Goal: Task Accomplishment & Management: Use online tool/utility

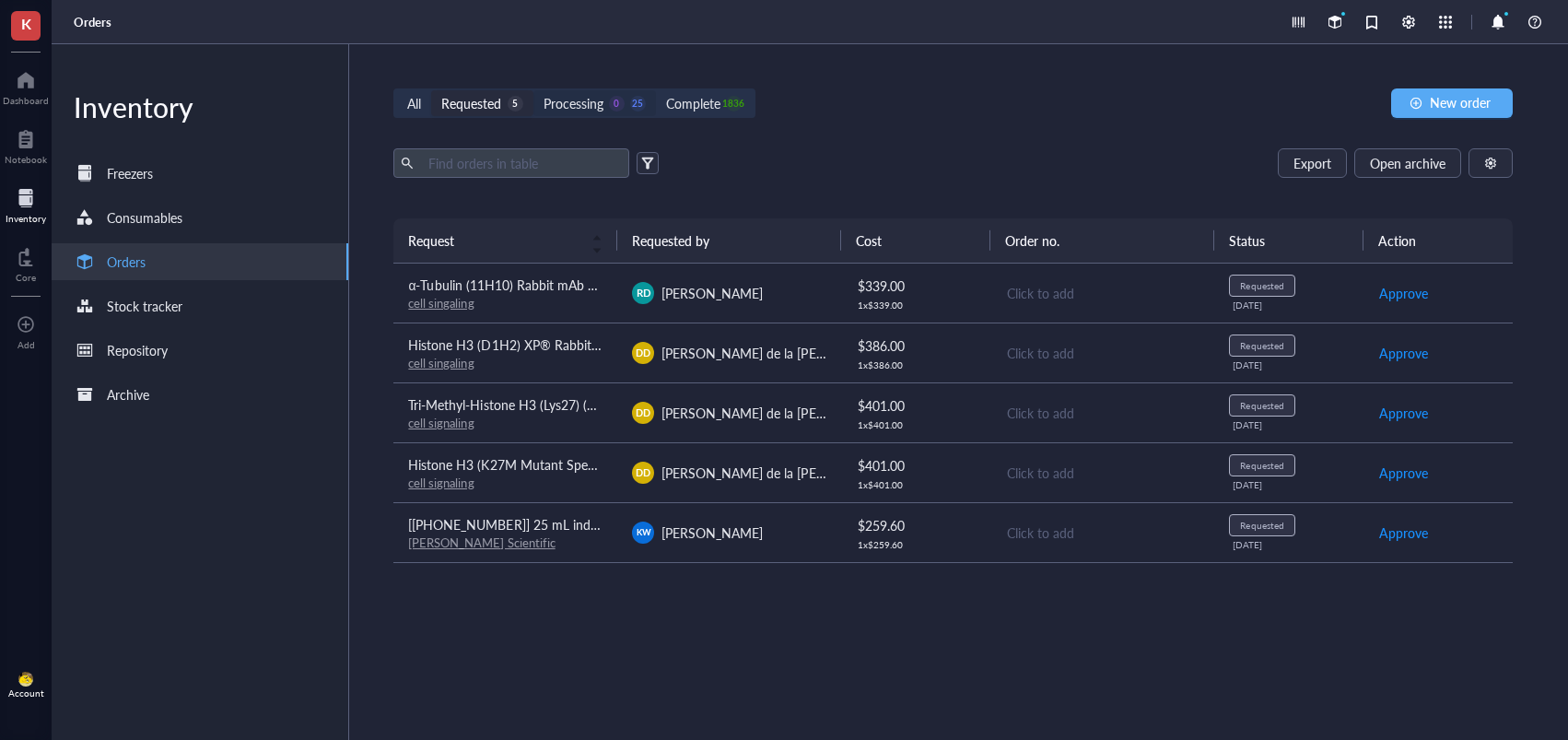
click at [596, 105] on div "Processing" at bounding box center [573, 103] width 60 height 21
click at [534, 90] on input "Processing 0 25" at bounding box center [534, 90] width 0 height 0
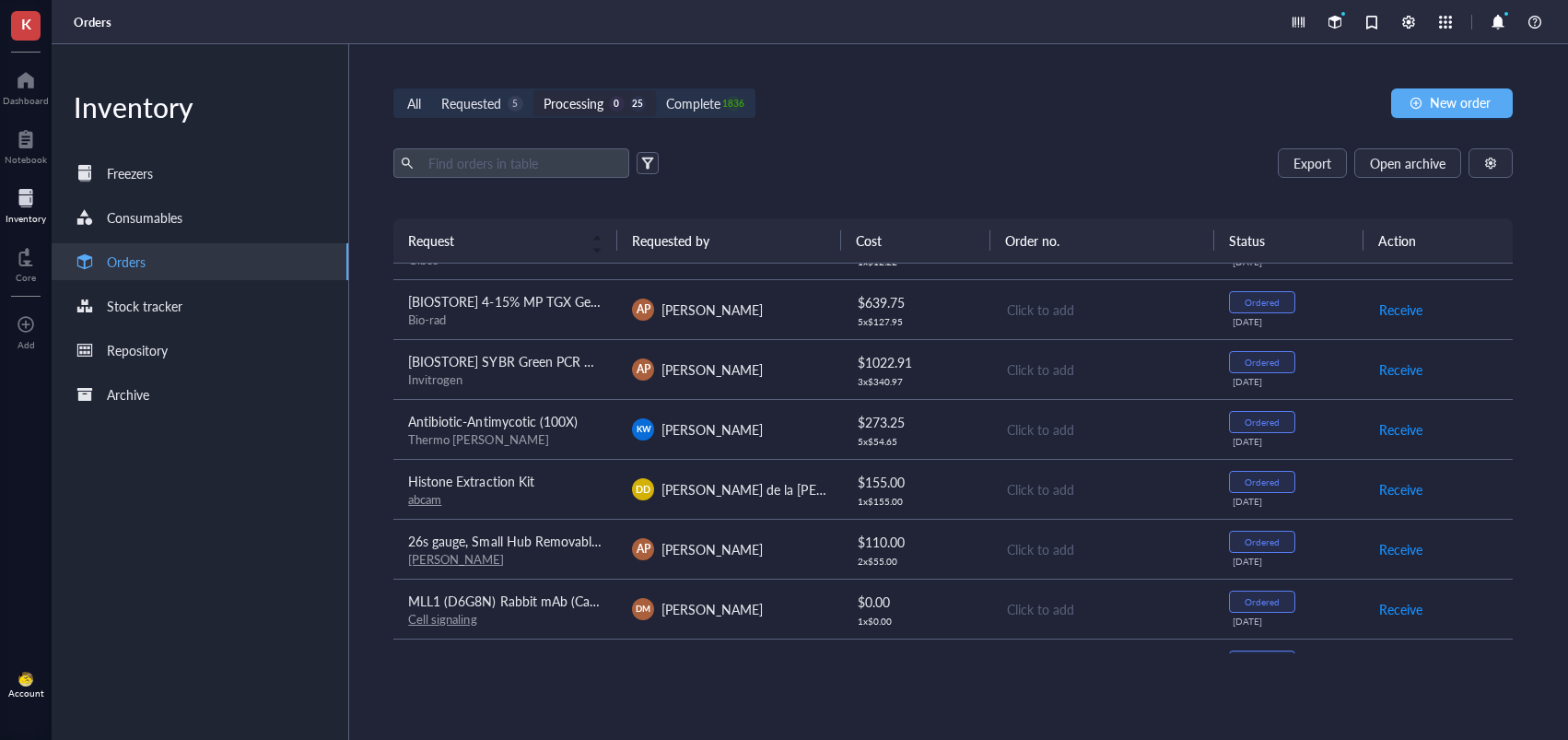
scroll to position [169, 0]
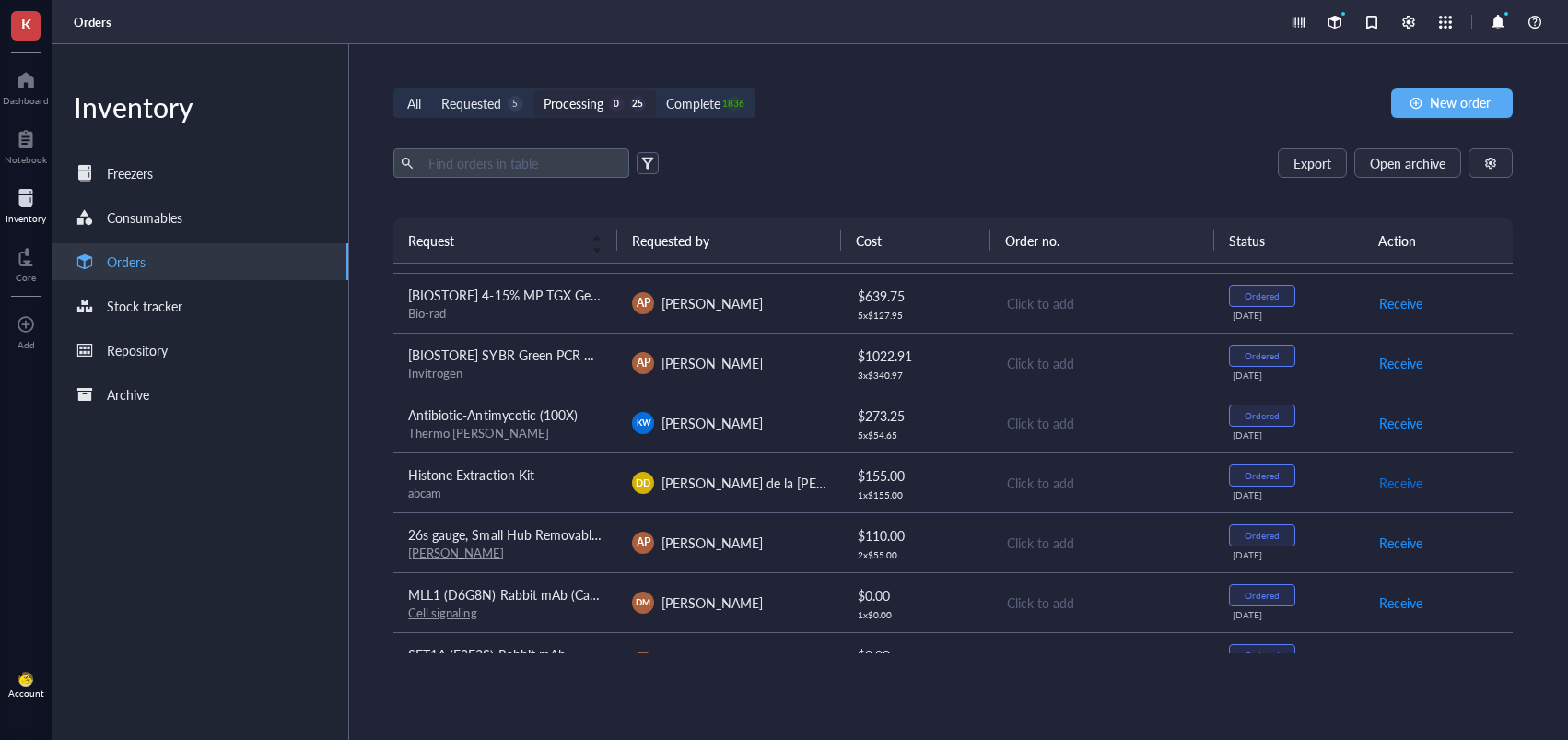
click at [1395, 483] on span "Receive" at bounding box center [1401, 483] width 43 height 21
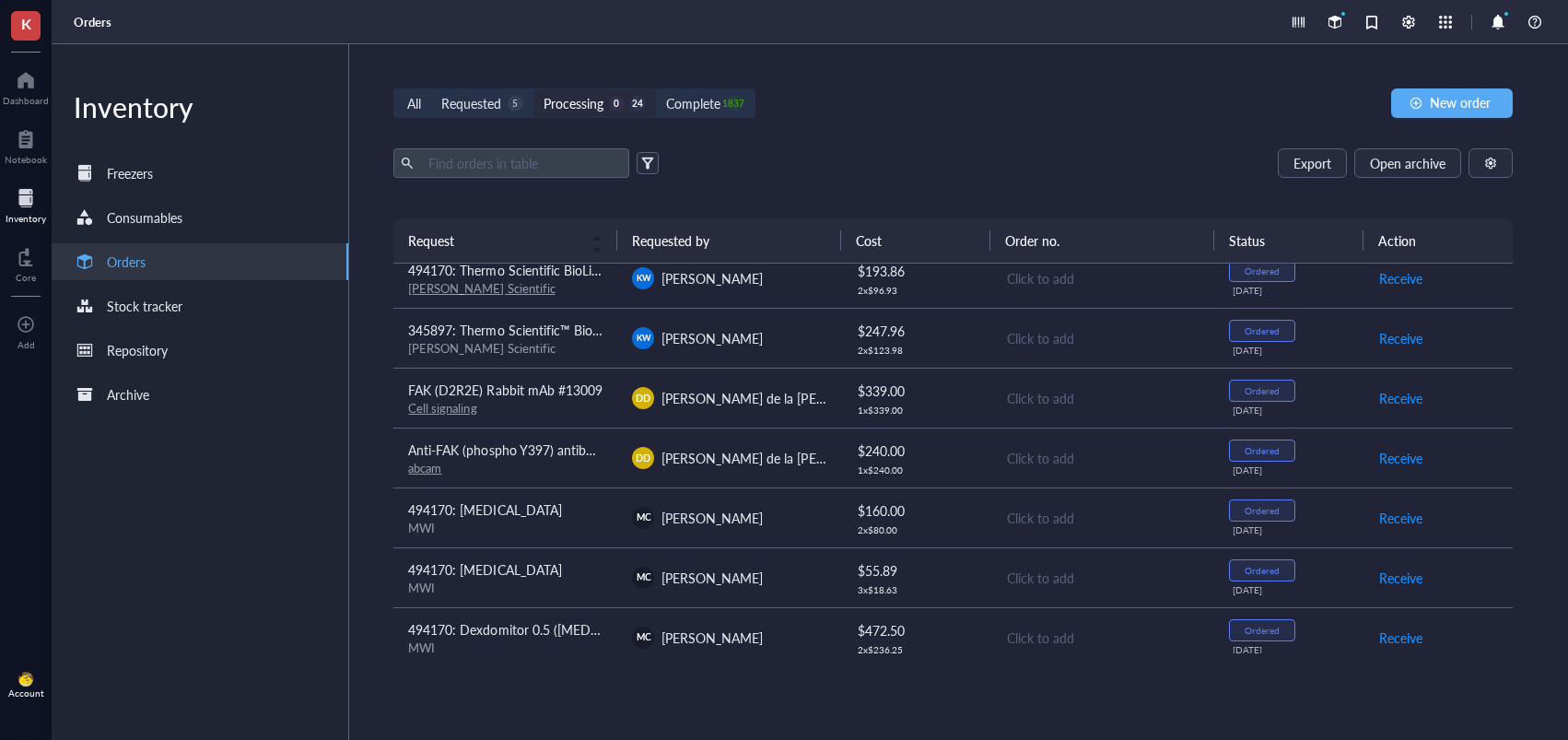
scroll to position [799, 0]
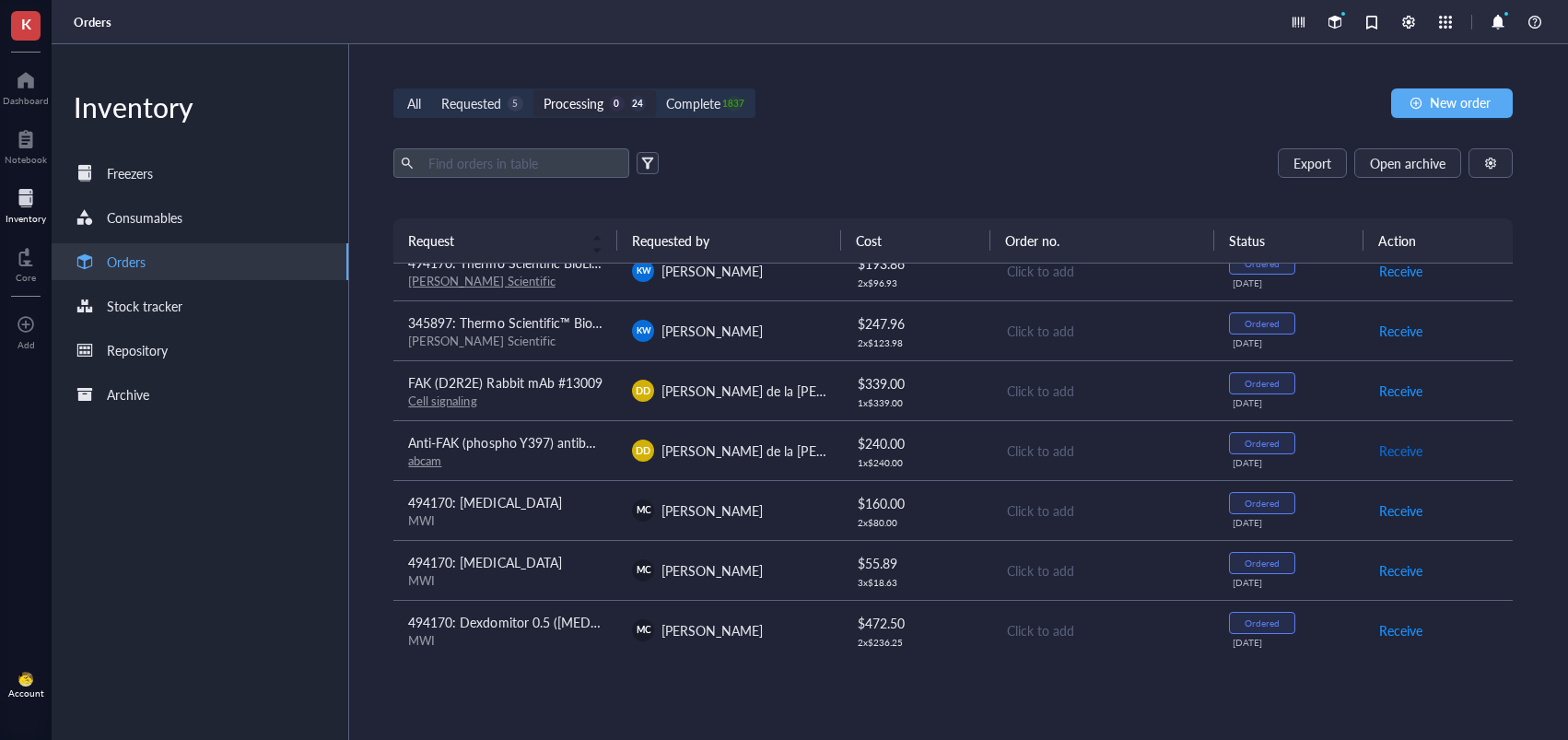
click at [1398, 453] on span "Receive" at bounding box center [1401, 450] width 43 height 21
click at [1394, 391] on span "Receive" at bounding box center [1401, 390] width 43 height 21
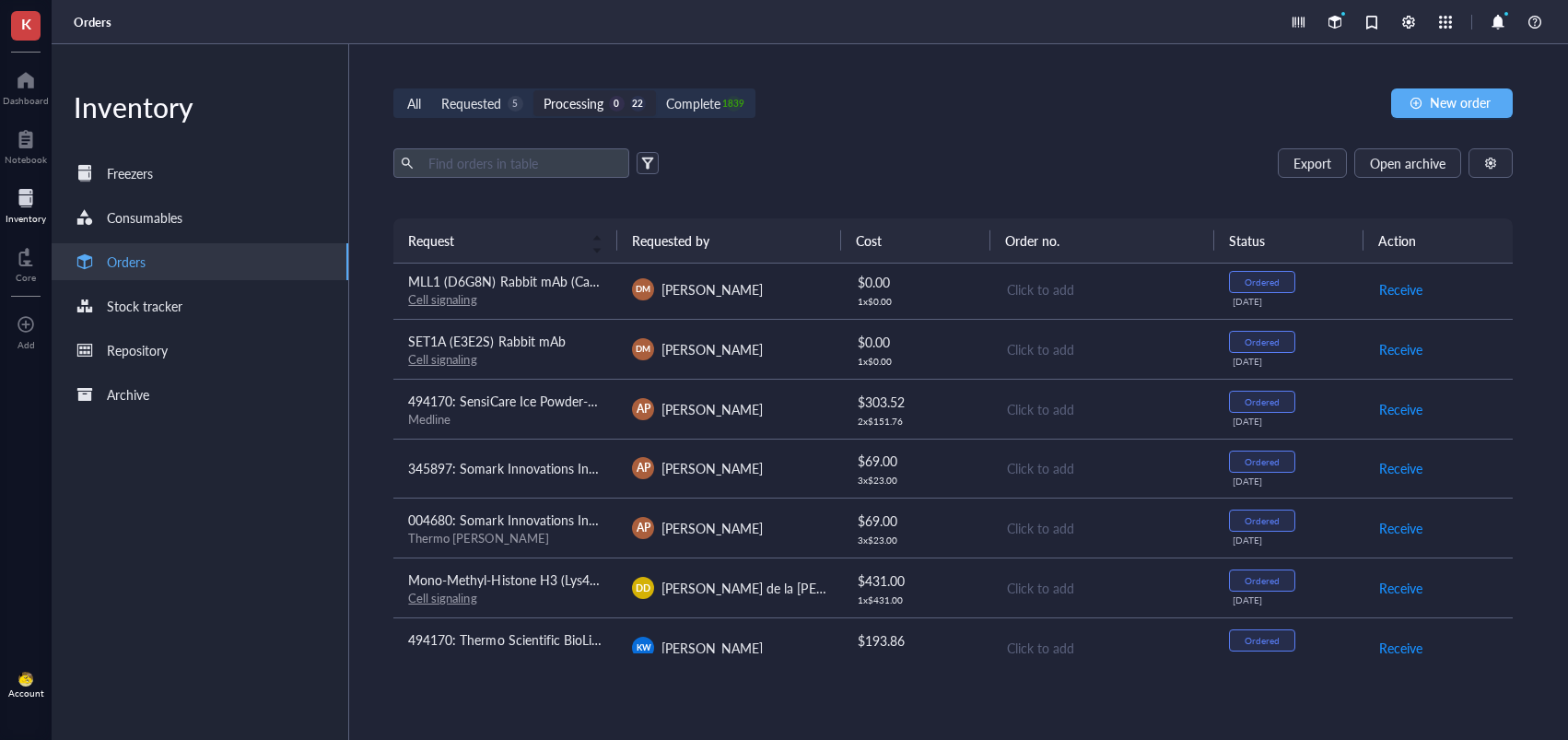
scroll to position [472, 0]
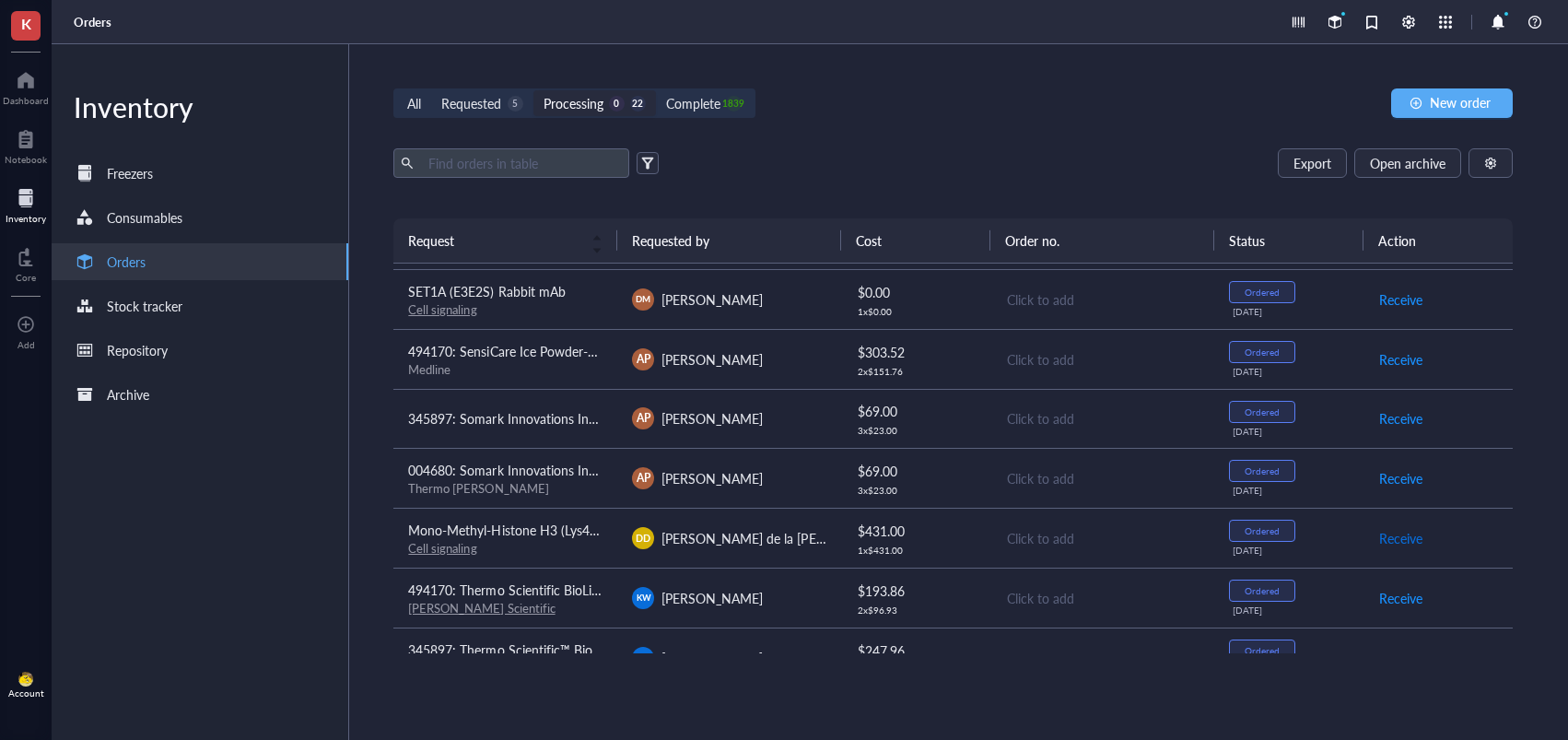
click at [1422, 534] on span "Receive" at bounding box center [1401, 538] width 43 height 21
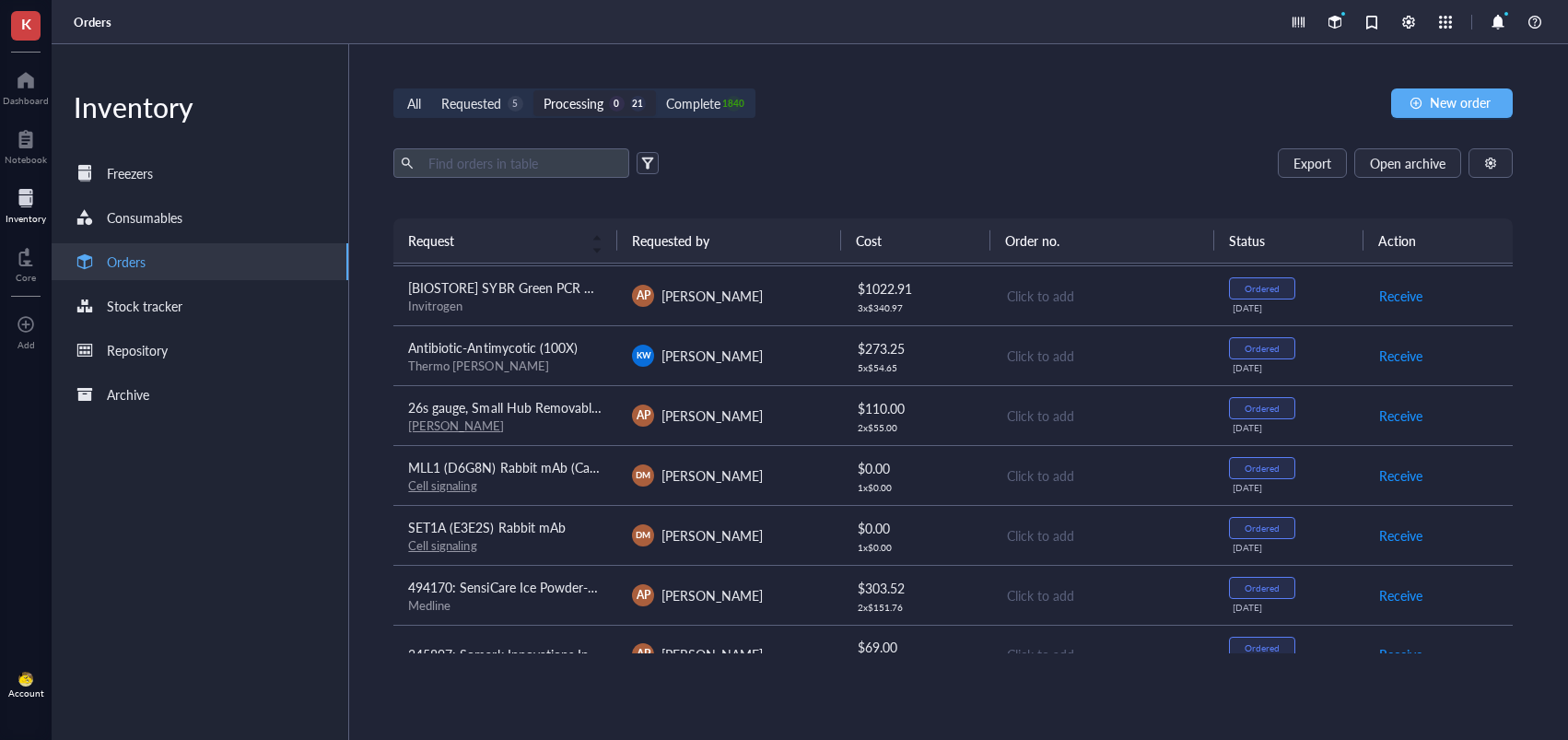
scroll to position [235, 0]
click at [1388, 535] on span "Receive" at bounding box center [1401, 536] width 43 height 21
click at [1401, 476] on span "Receive" at bounding box center [1401, 476] width 43 height 21
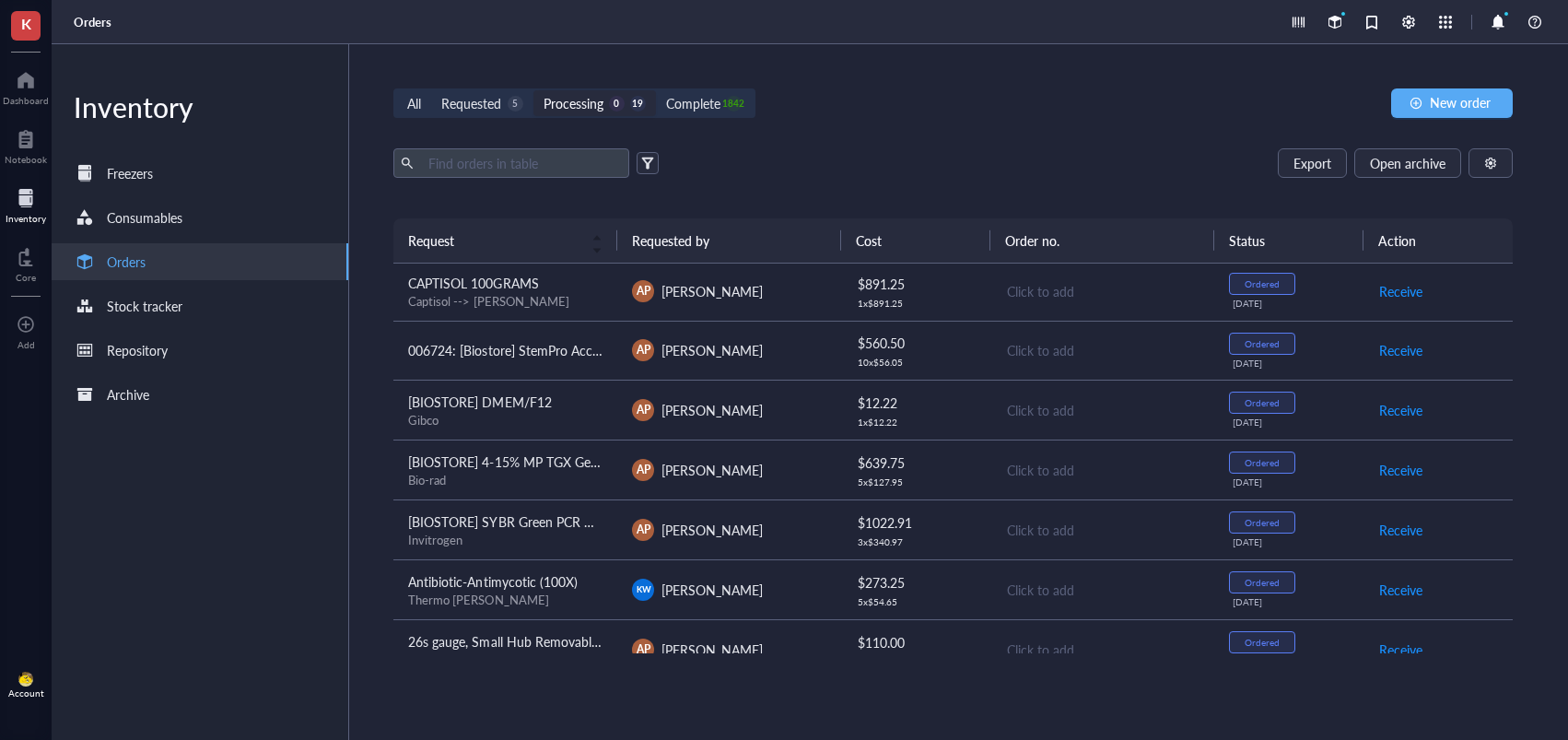
scroll to position [0, 0]
drag, startPoint x: 712, startPoint y: 106, endPoint x: 847, endPoint y: 309, distance: 243.8
click at [714, 106] on div "Complete" at bounding box center [693, 103] width 54 height 21
click at [699, 102] on div "Complete" at bounding box center [693, 103] width 54 height 21
click at [656, 90] on input "Complete 1842" at bounding box center [656, 90] width 0 height 0
